Goal: Find specific page/section

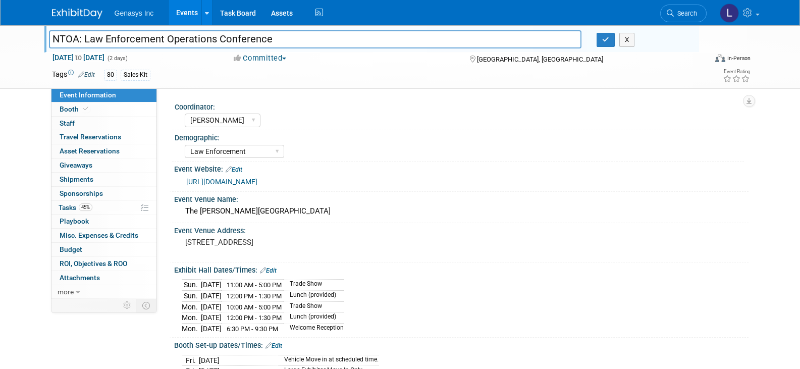
select select "[PERSON_NAME]"
select select "Law Enforcement"
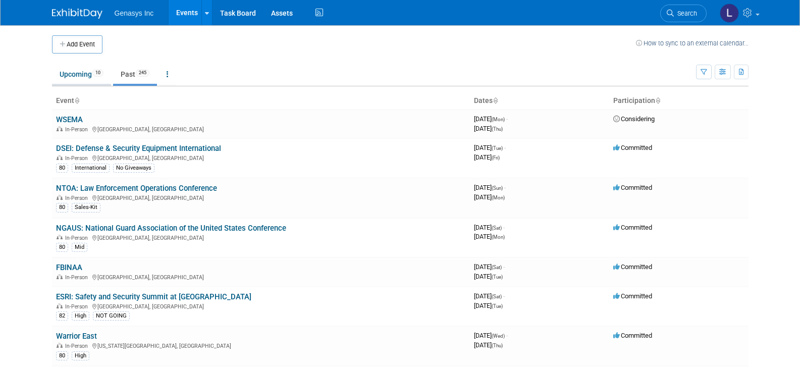
click at [79, 72] on link "Upcoming 10" at bounding box center [81, 74] width 59 height 19
